Goal: Information Seeking & Learning: Learn about a topic

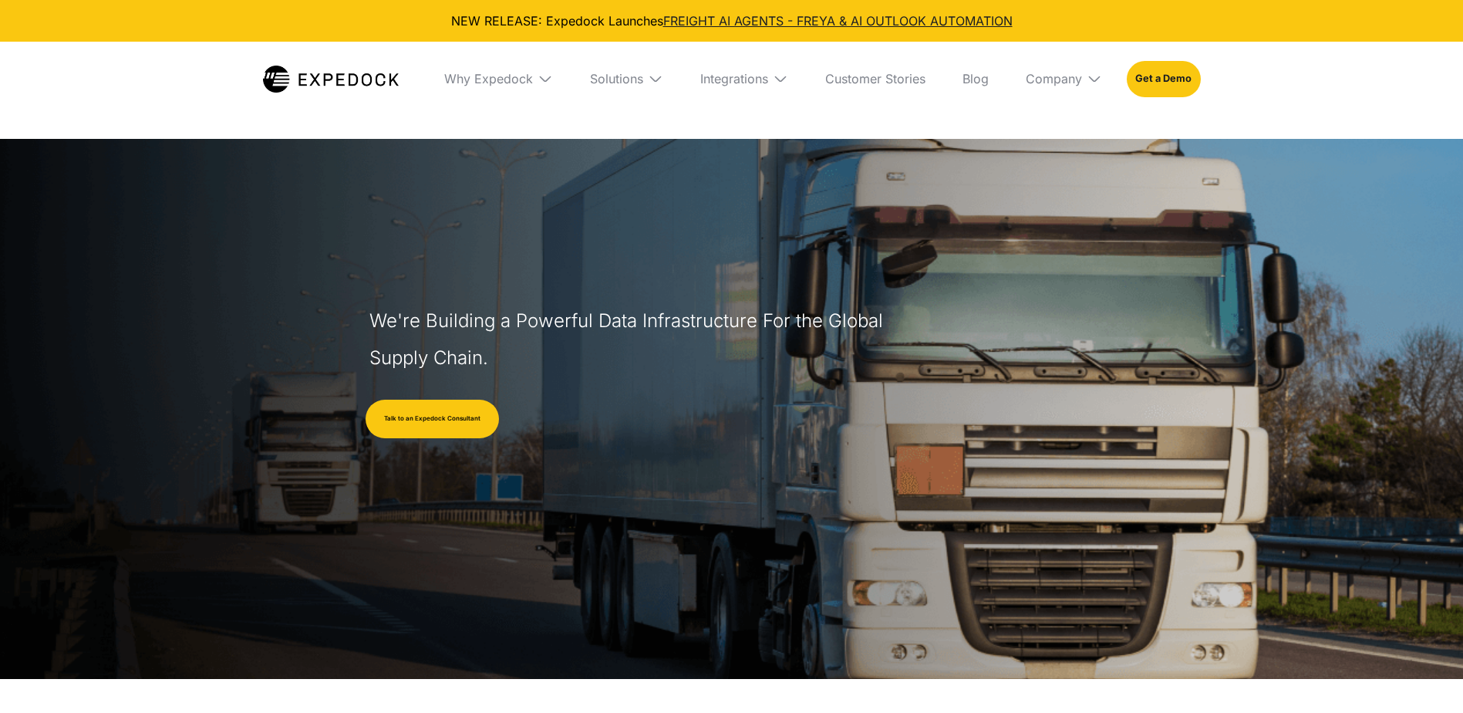
select select
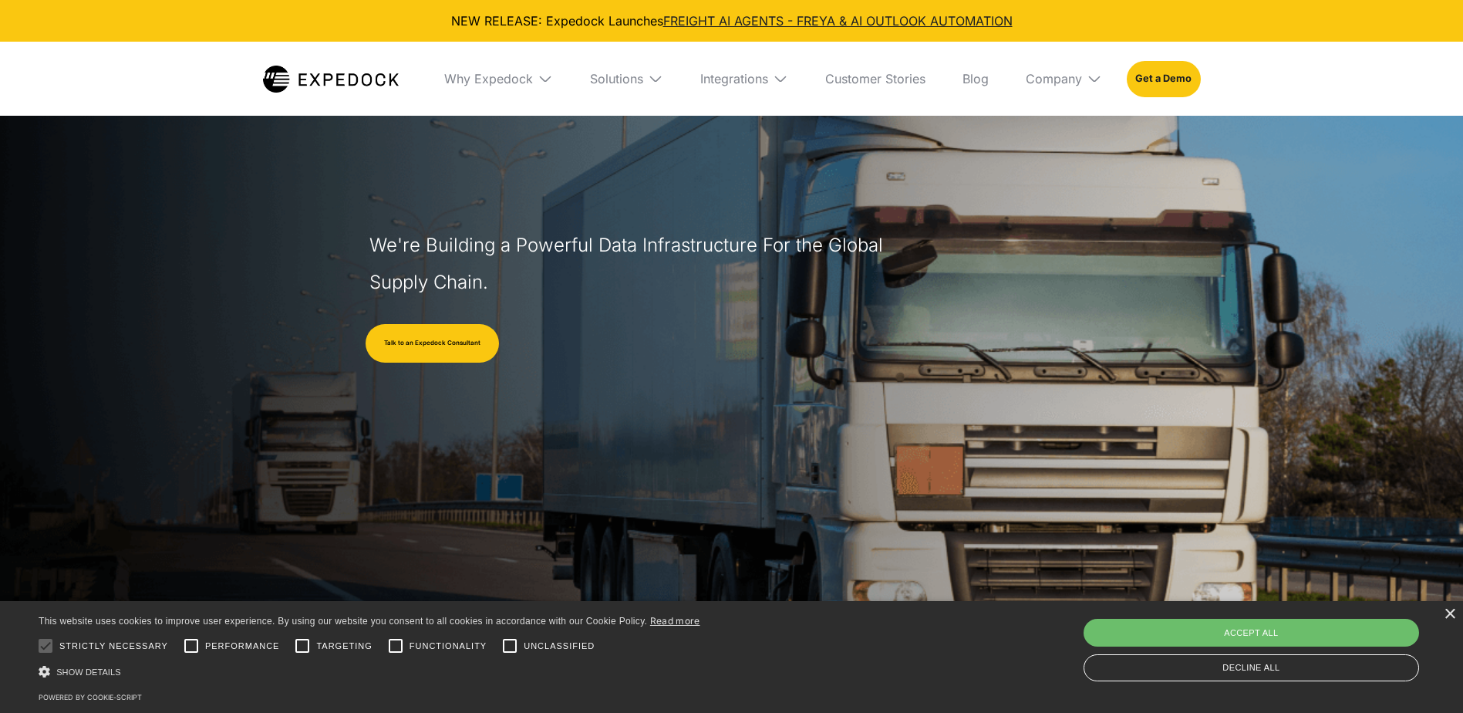
scroll to position [231, 0]
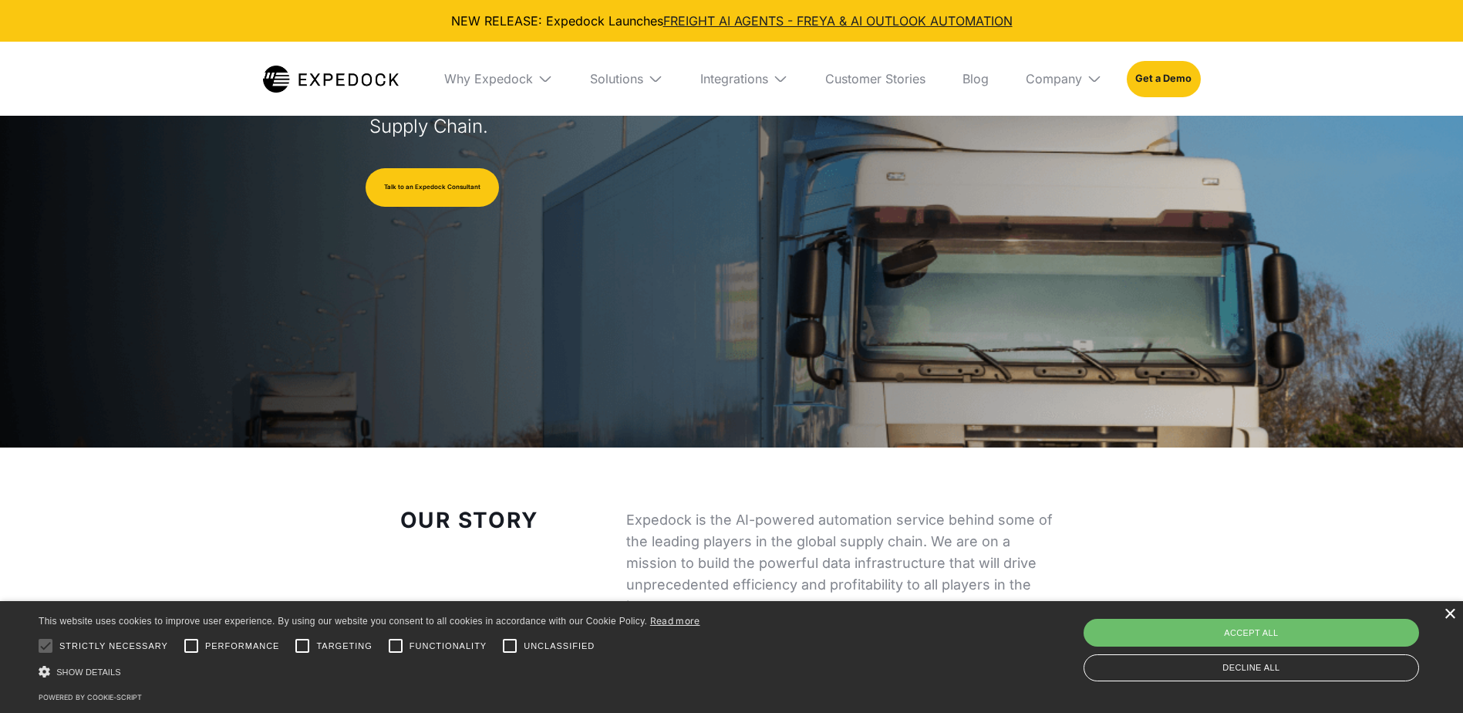
click at [1449, 615] on div "×" at bounding box center [1450, 615] width 12 height 12
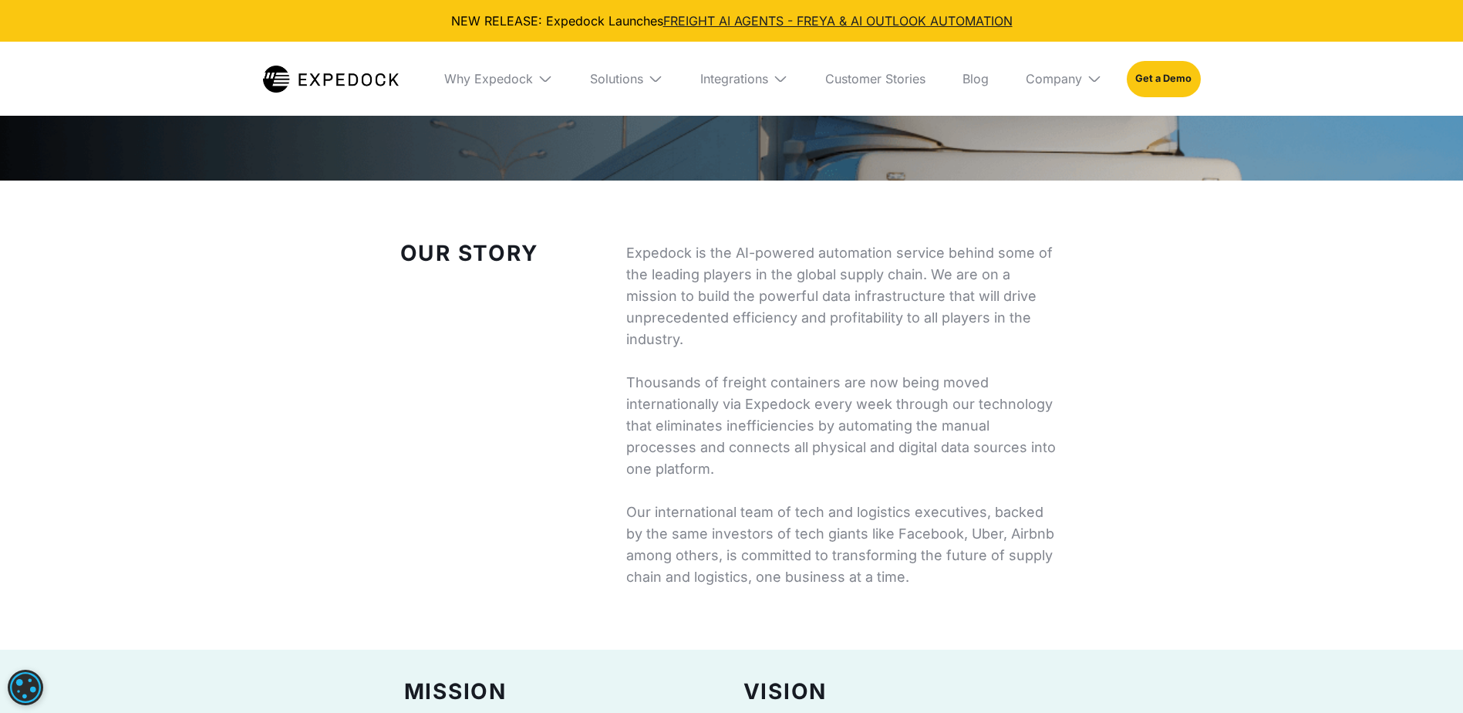
scroll to position [490, 0]
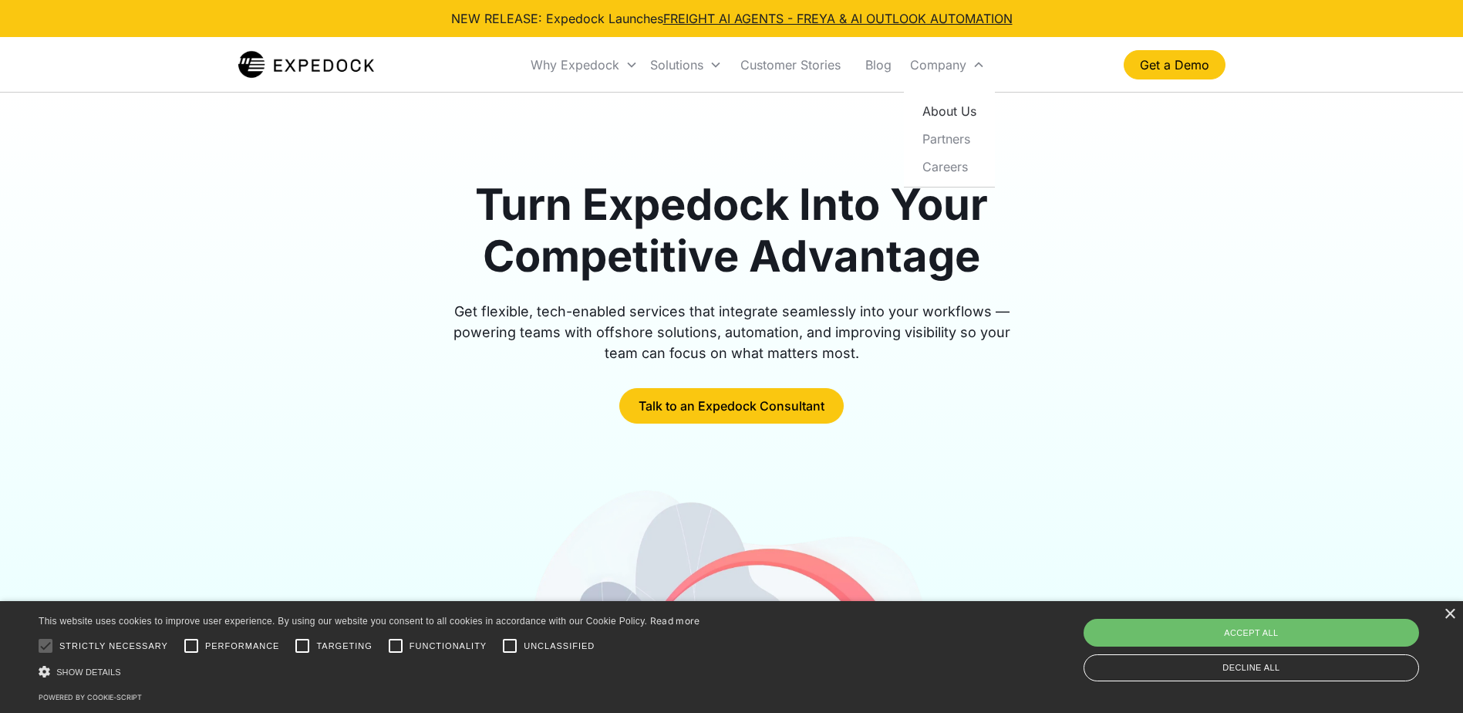
click at [959, 107] on link "About Us" at bounding box center [949, 111] width 79 height 28
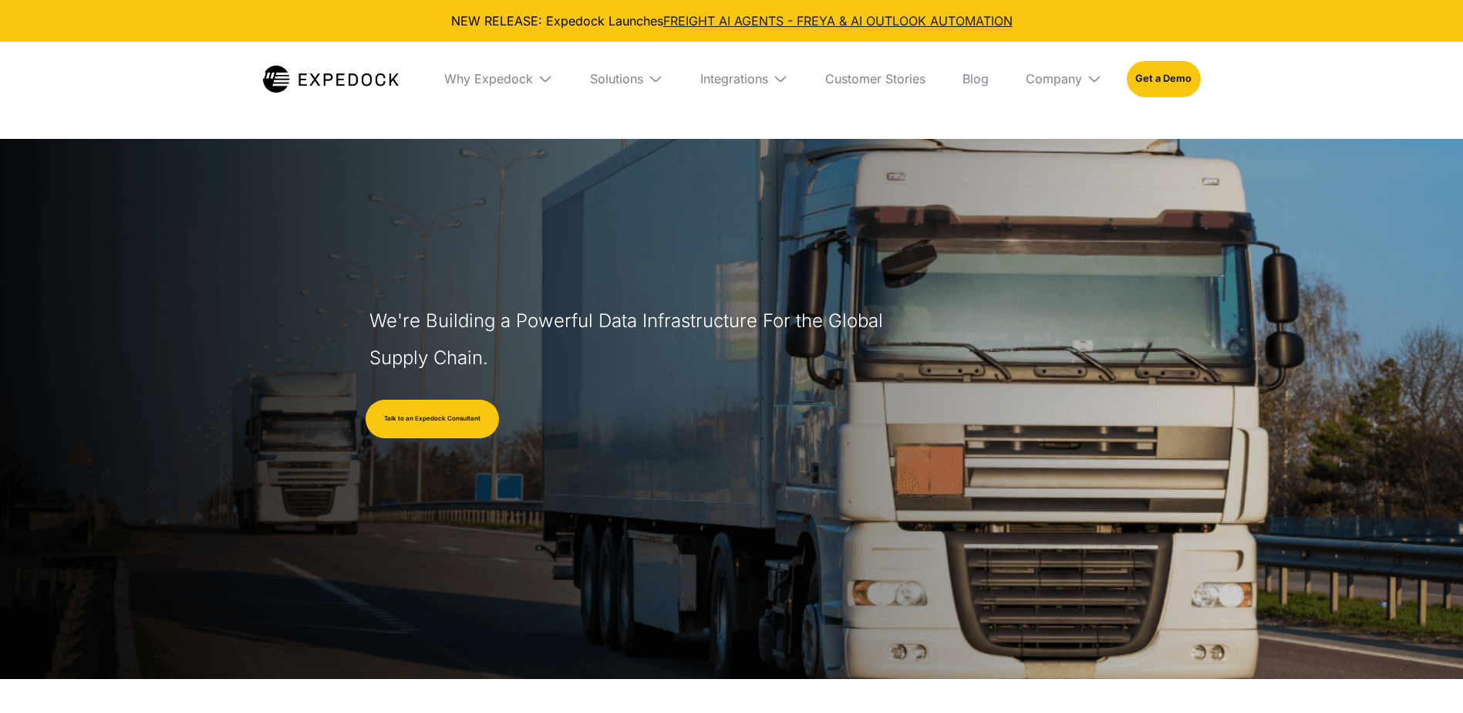
select select
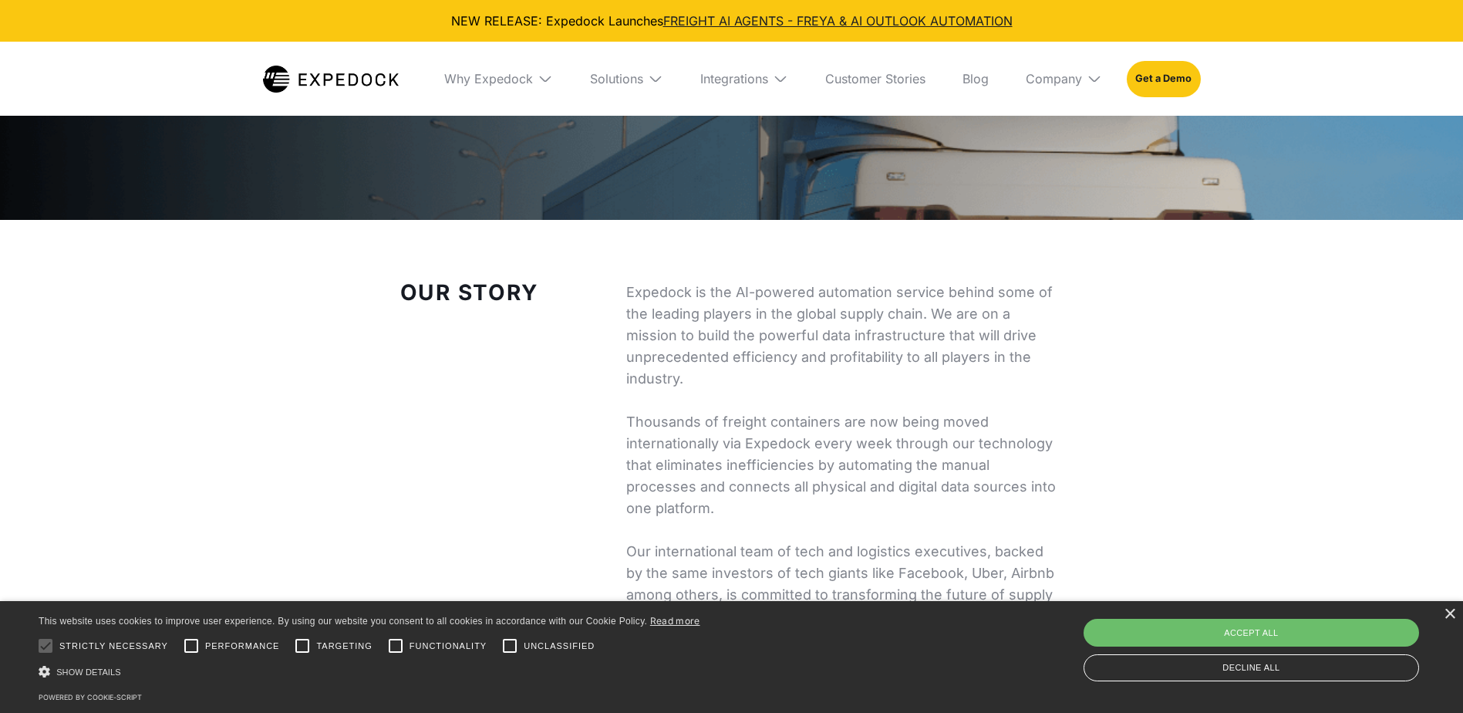
scroll to position [463, 0]
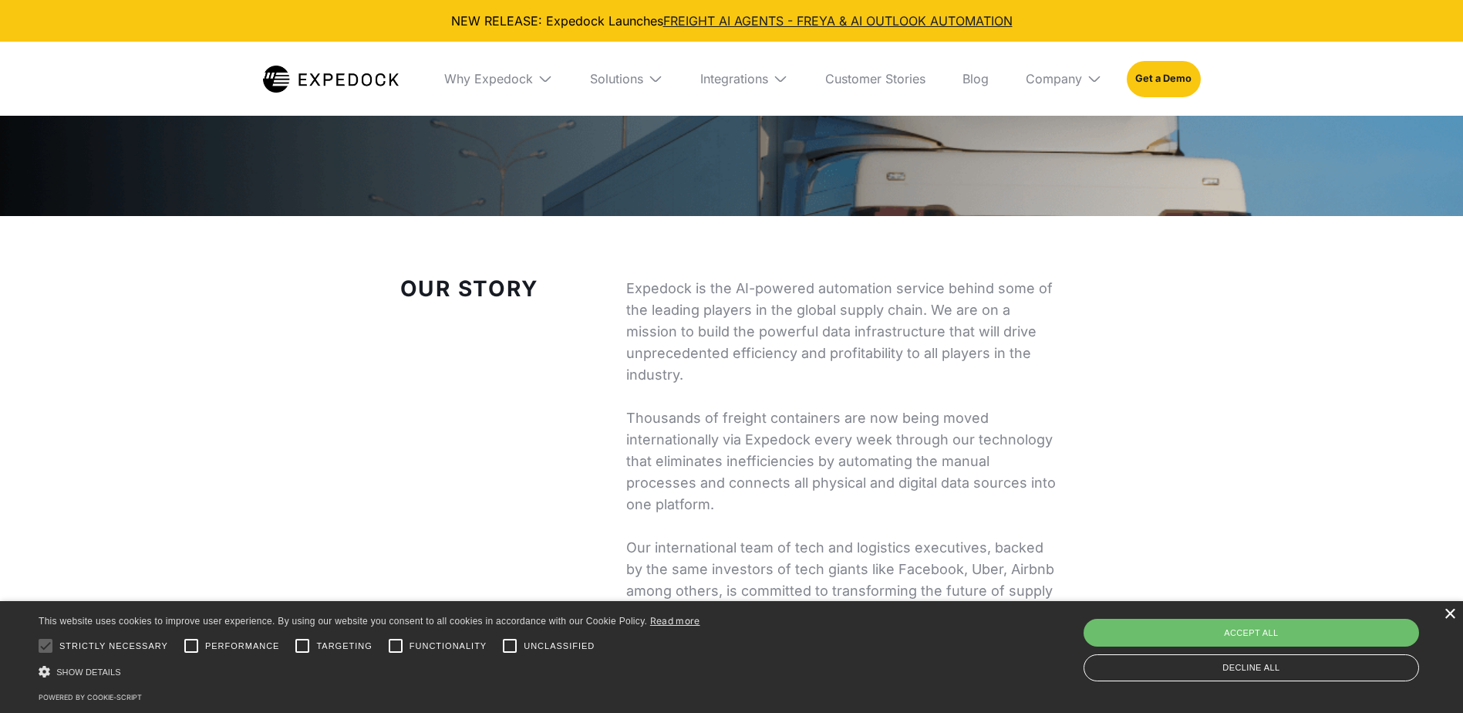
click at [1453, 612] on div "×" at bounding box center [1450, 615] width 12 height 12
